Goal: Information Seeking & Learning: Stay updated

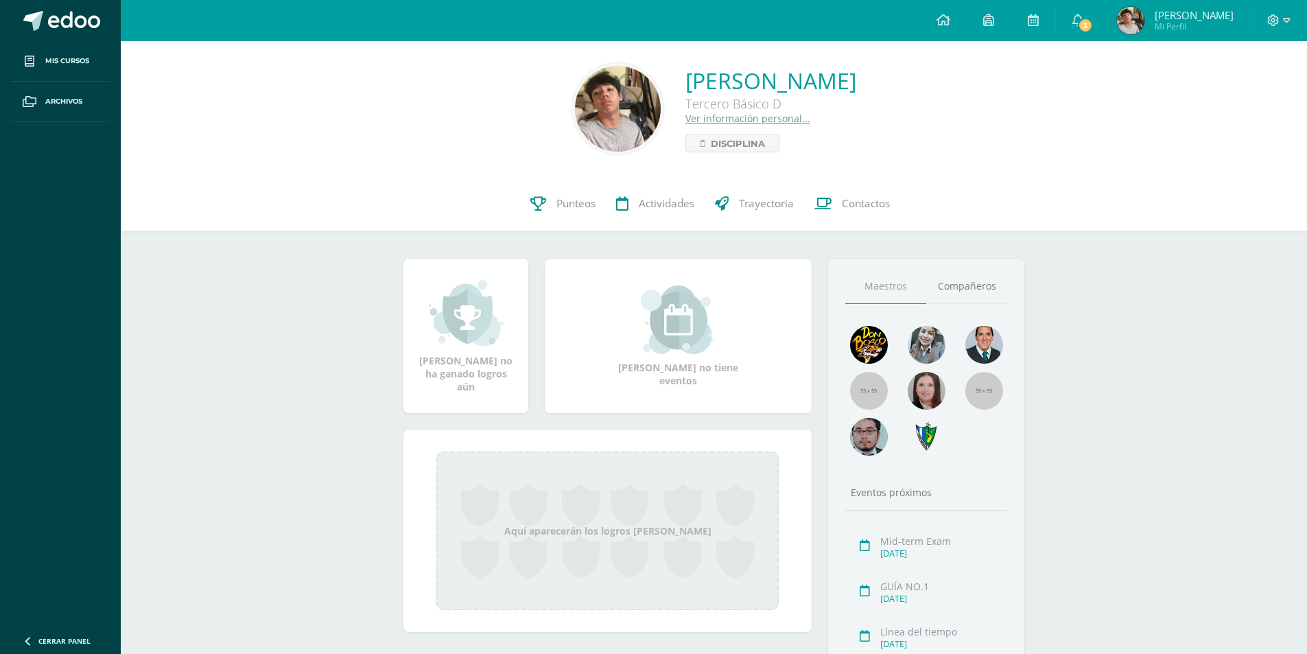
click at [1081, 17] on icon at bounding box center [1077, 20] width 11 height 12
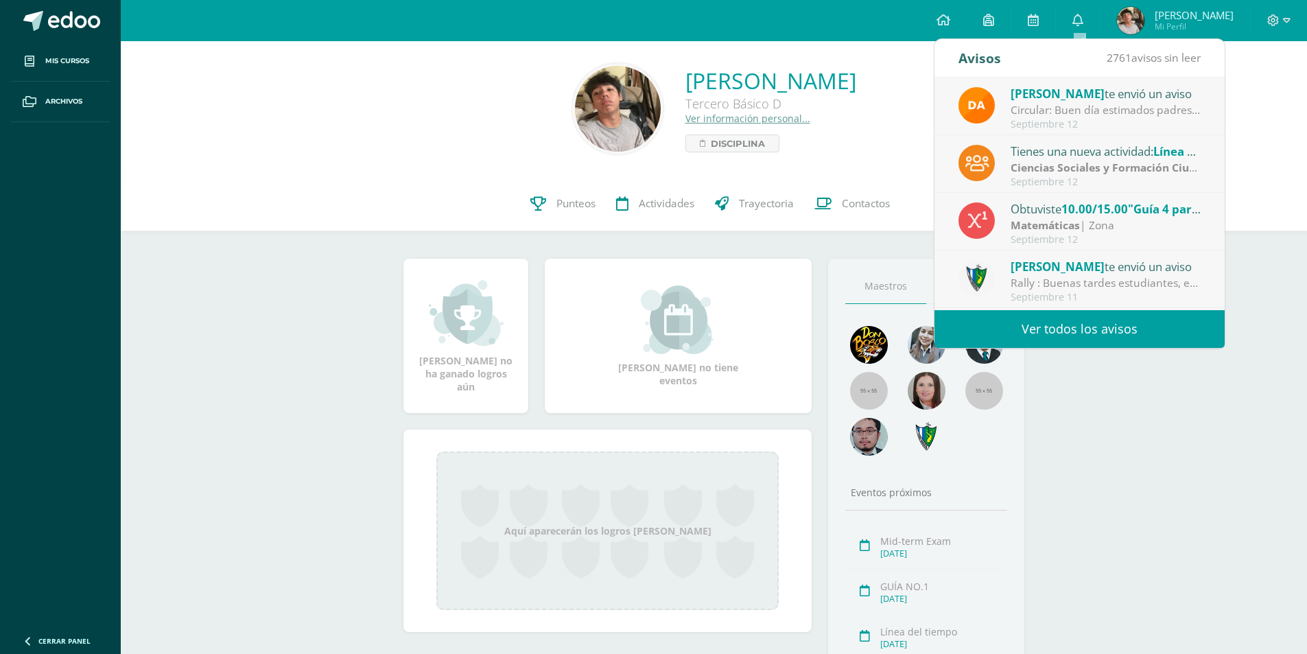
click at [1128, 224] on div "Matemáticas | Zona" at bounding box center [1105, 225] width 191 height 16
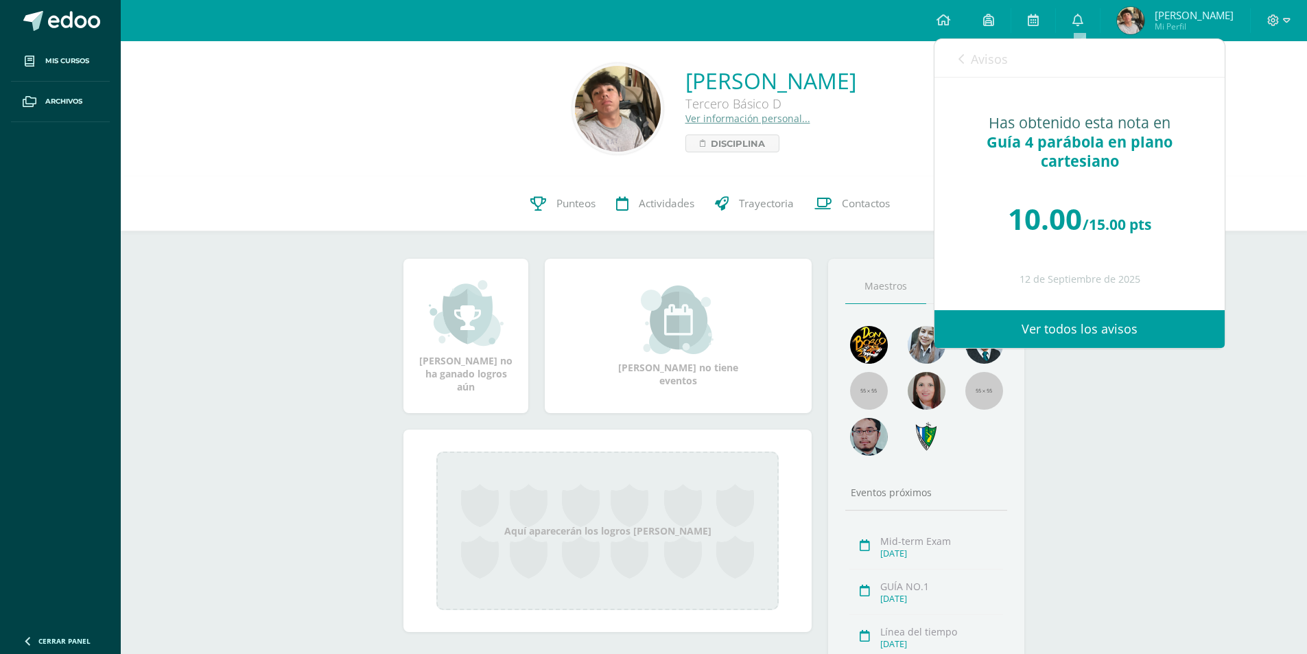
scroll to position [46, 0]
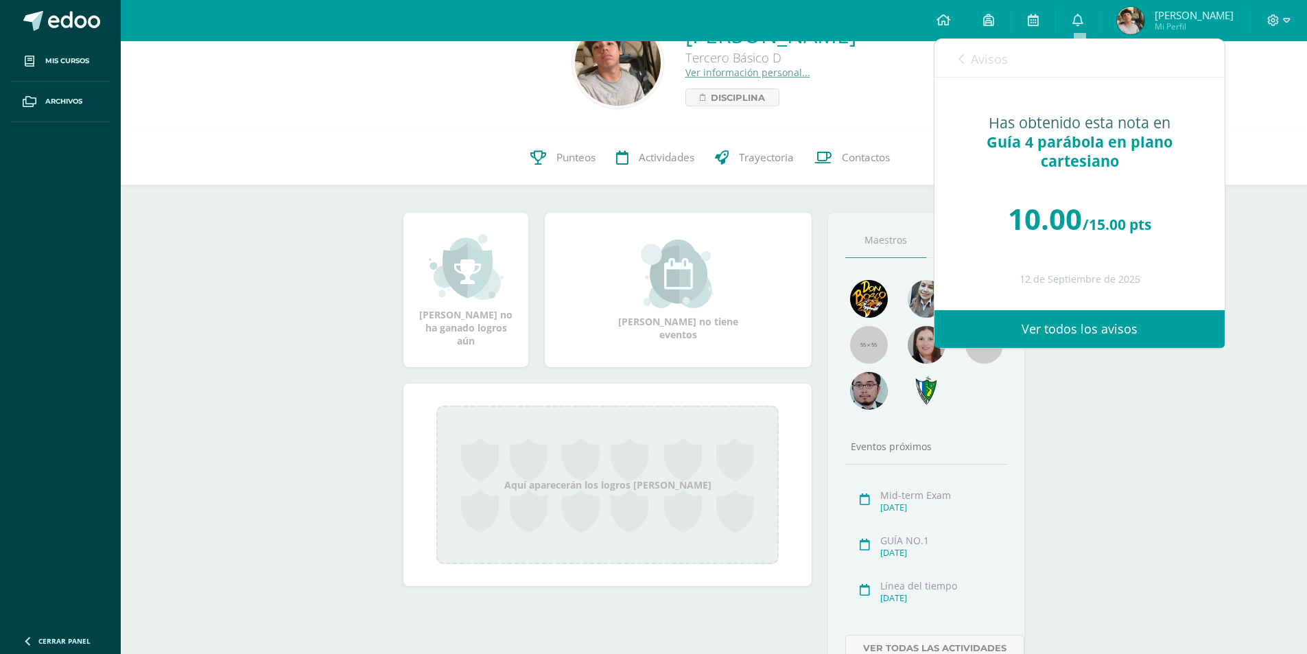
click at [1001, 62] on span "Avisos" at bounding box center [989, 59] width 37 height 16
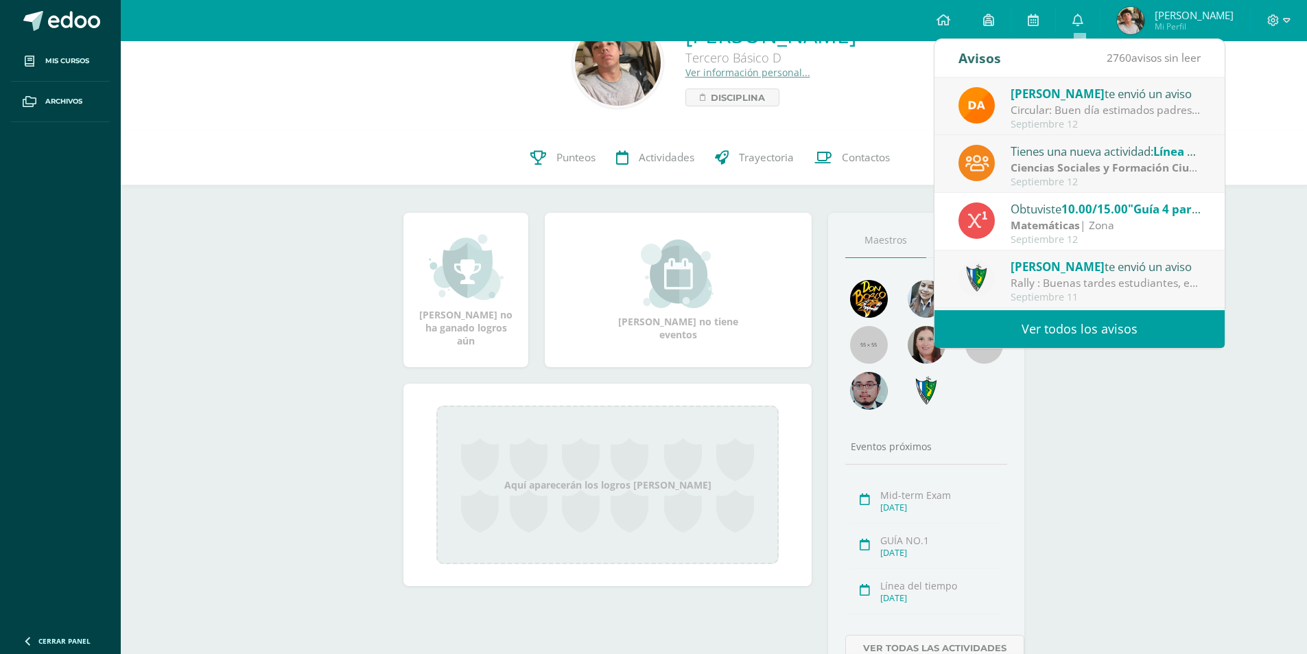
click at [1136, 217] on div "Obtuviste 10.00/15.00 "Guía 4 parábola en plano cartesiano" en Matemáticas" at bounding box center [1105, 209] width 191 height 18
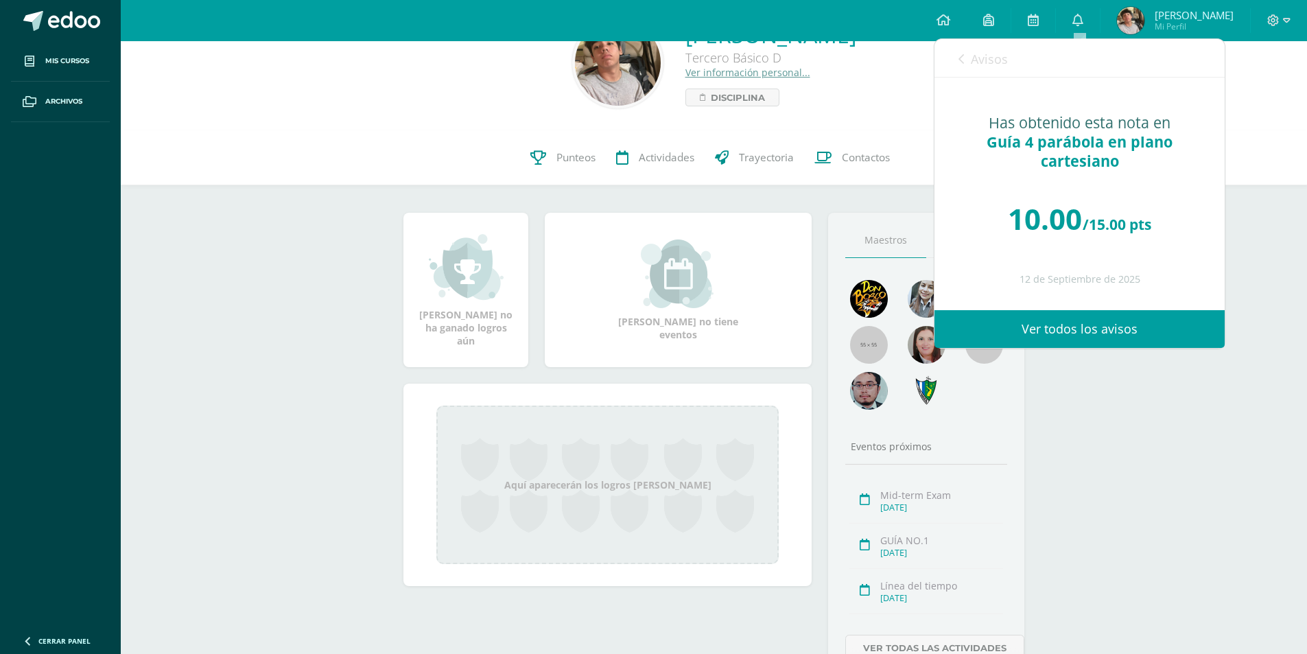
click at [997, 60] on span "Avisos" at bounding box center [989, 59] width 37 height 16
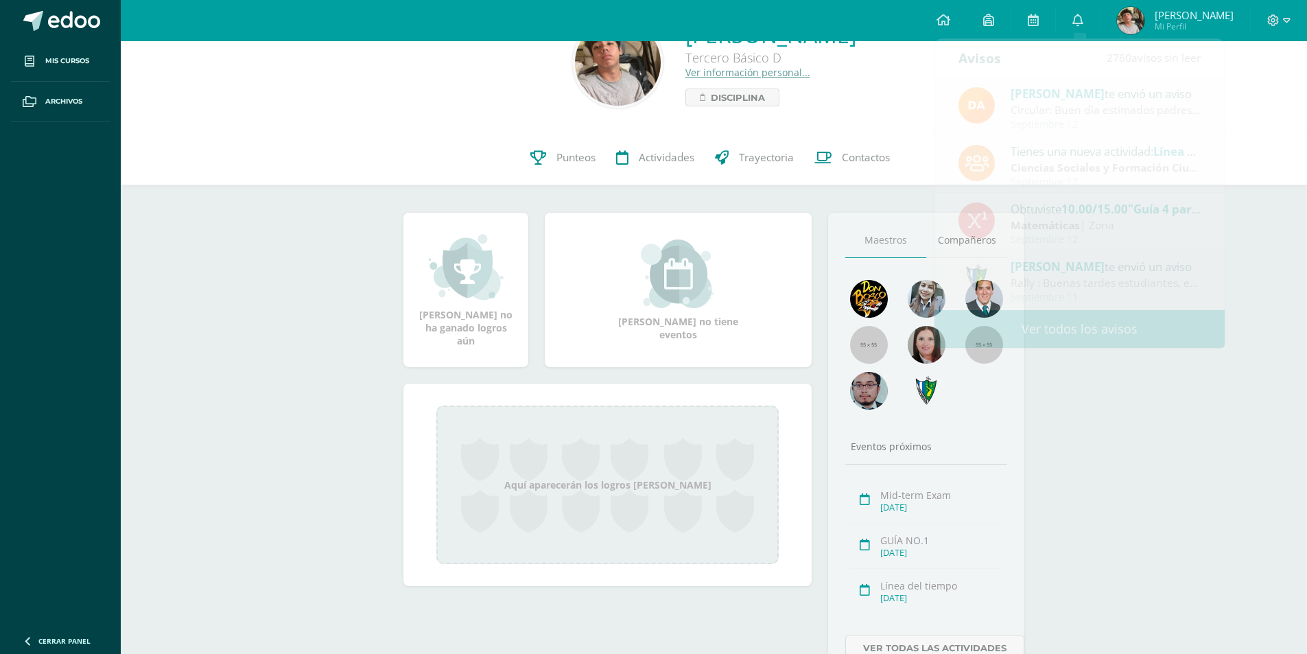
click at [1163, 407] on div "Nelson Emiliano Cuevas Esquibel Tercero Básico D Ver información personal... Di…" at bounding box center [714, 362] width 1186 height 734
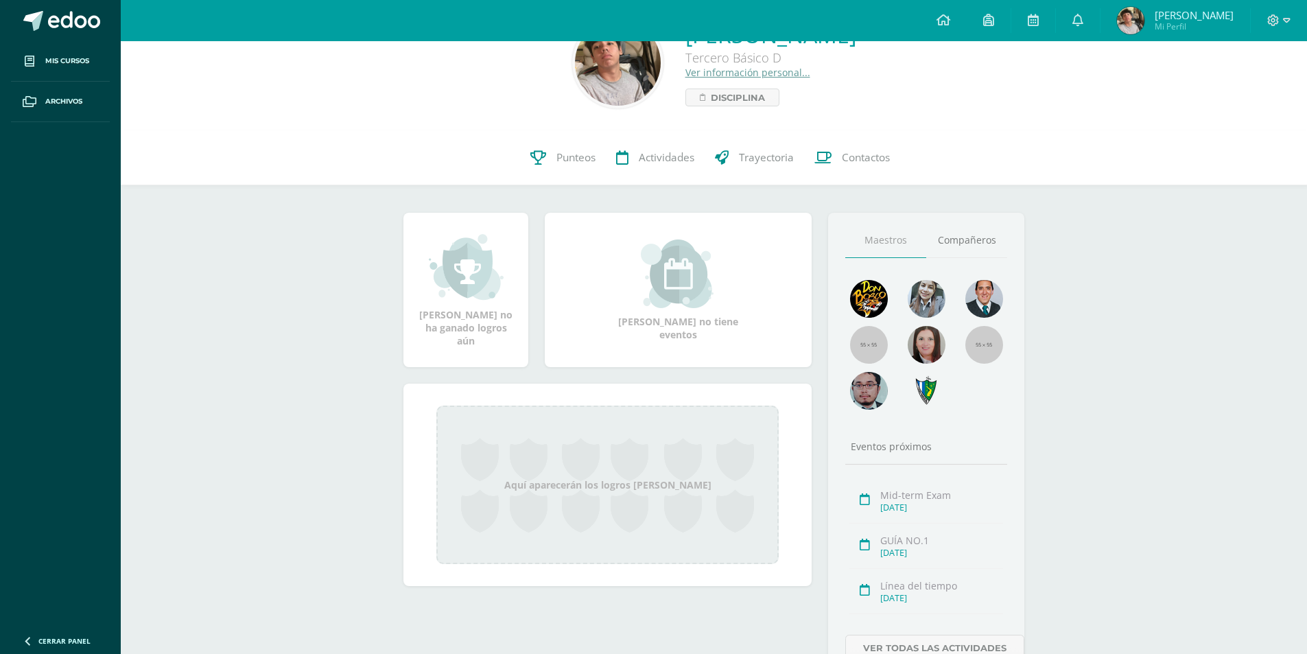
scroll to position [0, 0]
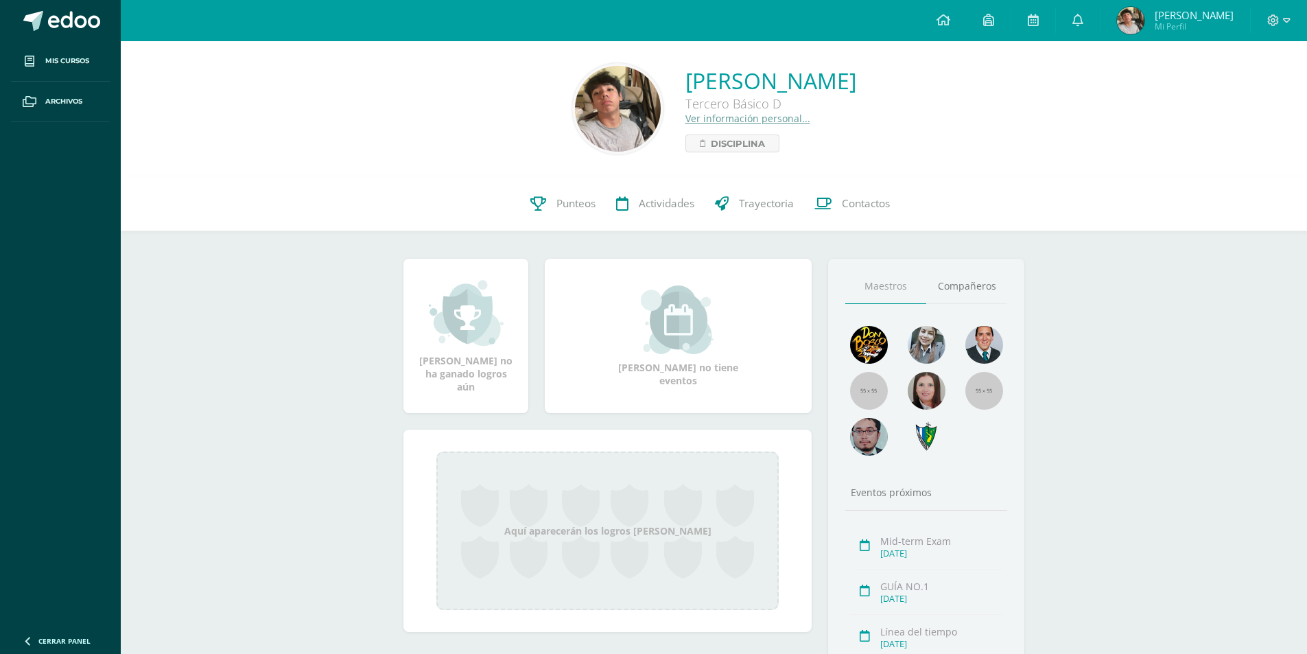
click at [953, 21] on link at bounding box center [943, 20] width 47 height 41
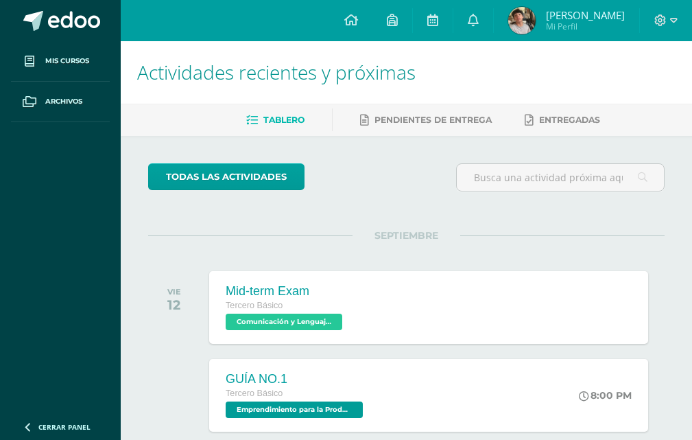
click at [473, 16] on icon at bounding box center [473, 20] width 11 height 12
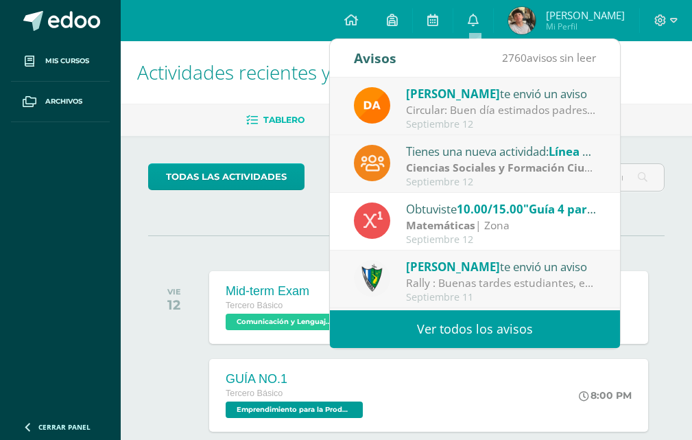
click at [473, 16] on icon at bounding box center [473, 20] width 11 height 12
click at [252, 237] on div "SEPTIEMBRE VIE 12 Mid-term Exam Tercero Básico Comunicación y Lenguaje, Idioma …" at bounding box center [406, 290] width 516 height 110
